Goal: Task Accomplishment & Management: Manage account settings

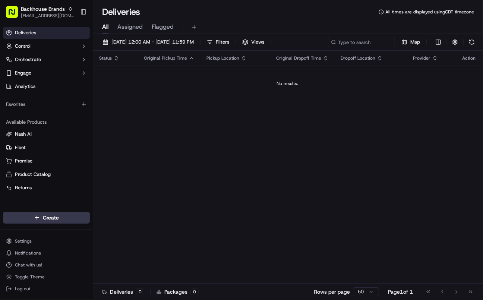
click at [189, 58] on icon "button" at bounding box center [192, 58] width 6 height 6
